Goal: Check status

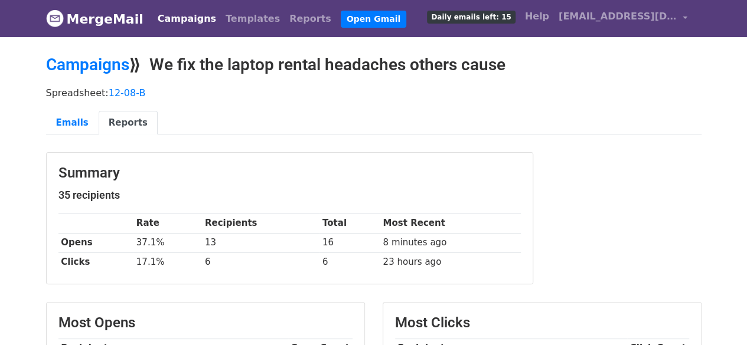
click at [175, 17] on link "Campaigns" at bounding box center [187, 19] width 68 height 24
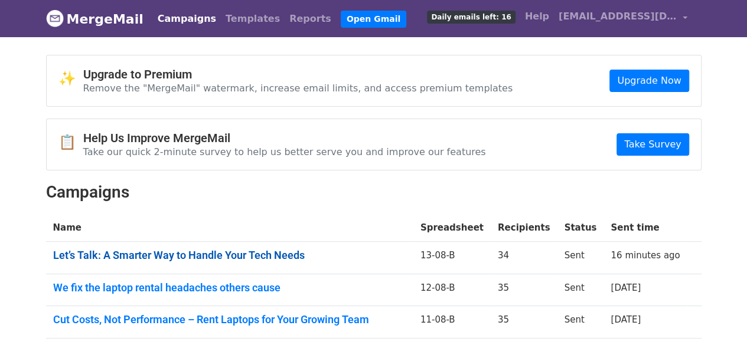
click at [298, 253] on link "Let’s Talk: A Smarter Way to Handle Your Tech Needs" at bounding box center [229, 255] width 353 height 13
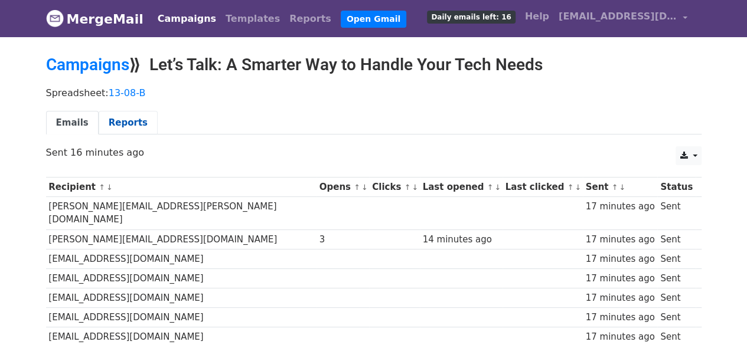
click at [130, 122] on link "Reports" at bounding box center [128, 123] width 59 height 24
